Goal: Task Accomplishment & Management: Manage account settings

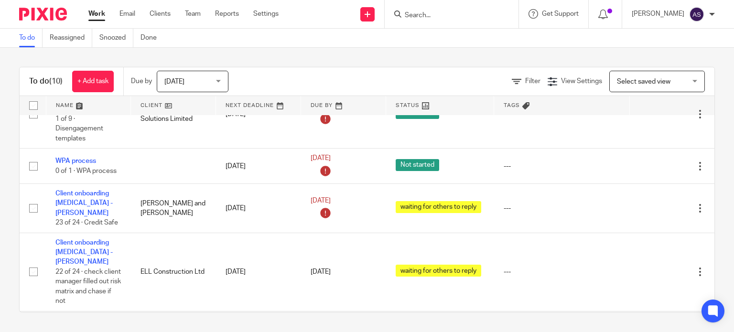
scroll to position [310, 0]
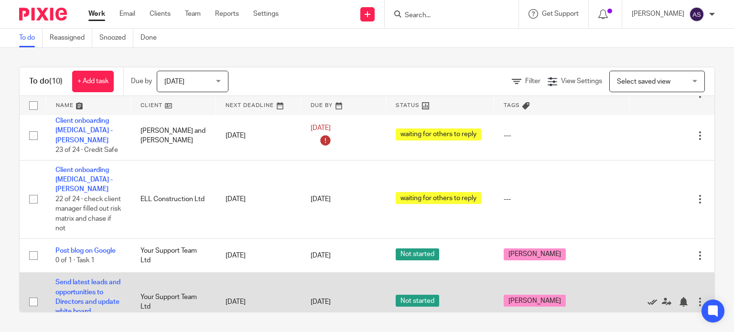
click at [648, 297] on icon at bounding box center [653, 302] width 10 height 10
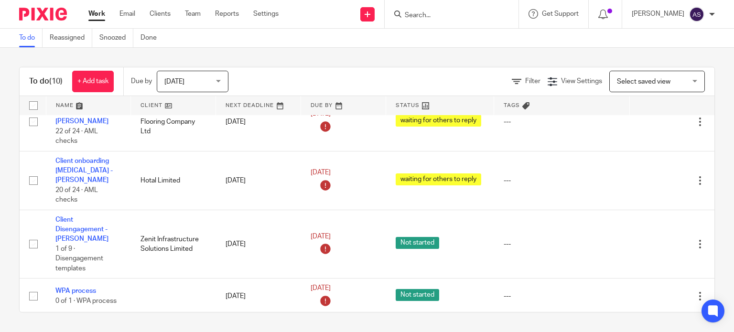
scroll to position [250, 0]
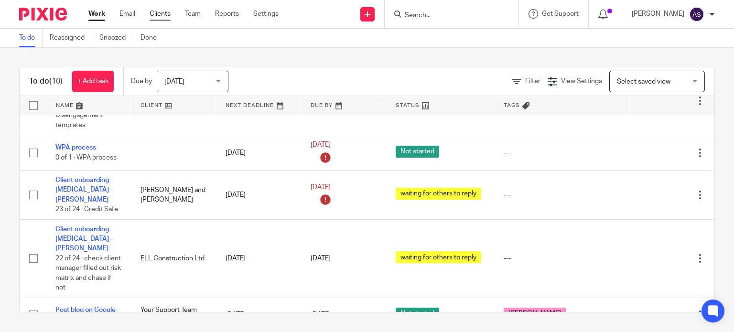
click at [168, 15] on link "Clients" at bounding box center [160, 14] width 21 height 10
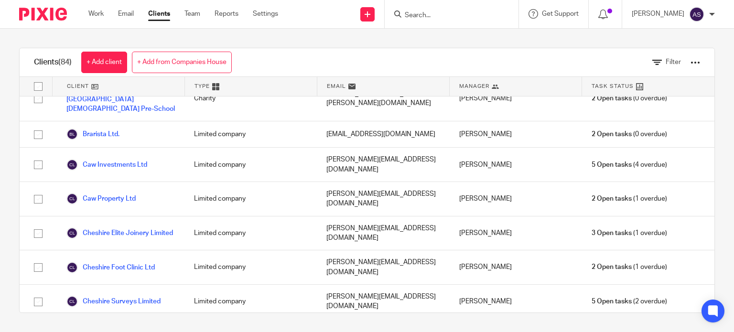
scroll to position [255, 0]
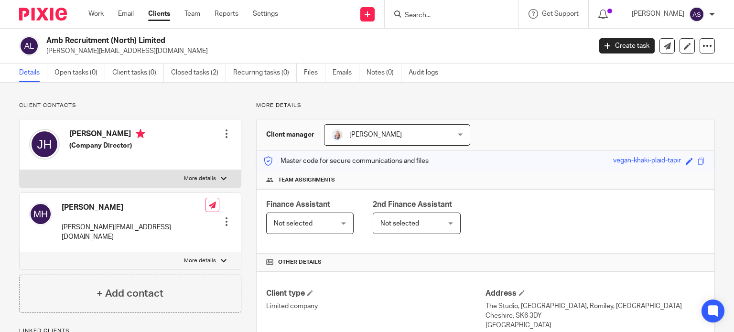
drag, startPoint x: 702, startPoint y: 46, endPoint x: 730, endPoint y: 75, distance: 39.9
click at [703, 46] on icon at bounding box center [708, 46] width 10 height 10
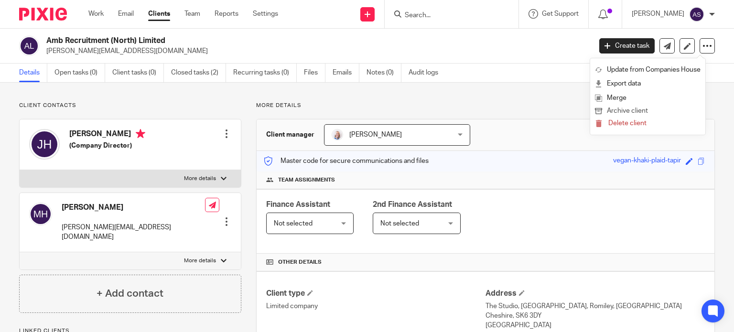
click at [617, 109] on button "Archive client" at bounding box center [648, 111] width 106 height 12
